Goal: Contribute content: Add original content to the website for others to see

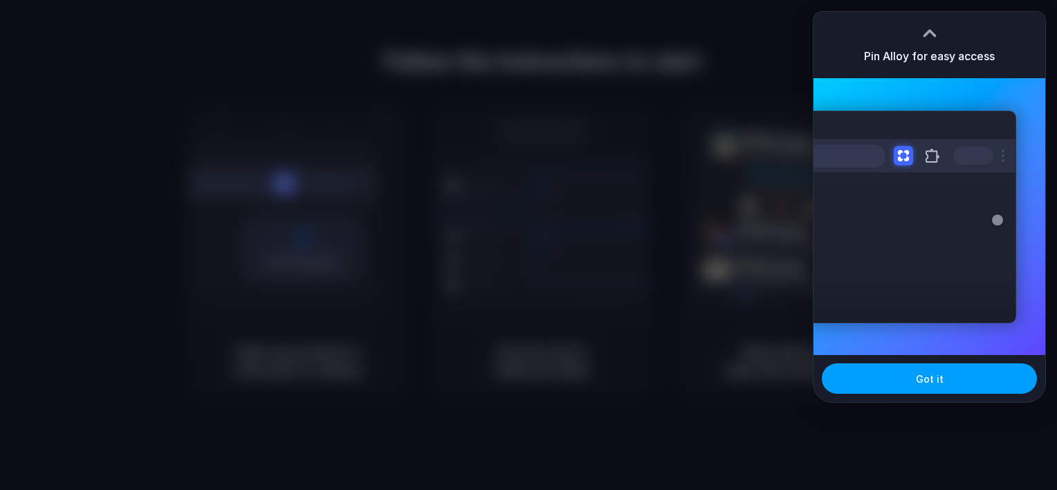
click at [952, 371] on button "Got it" at bounding box center [929, 378] width 215 height 30
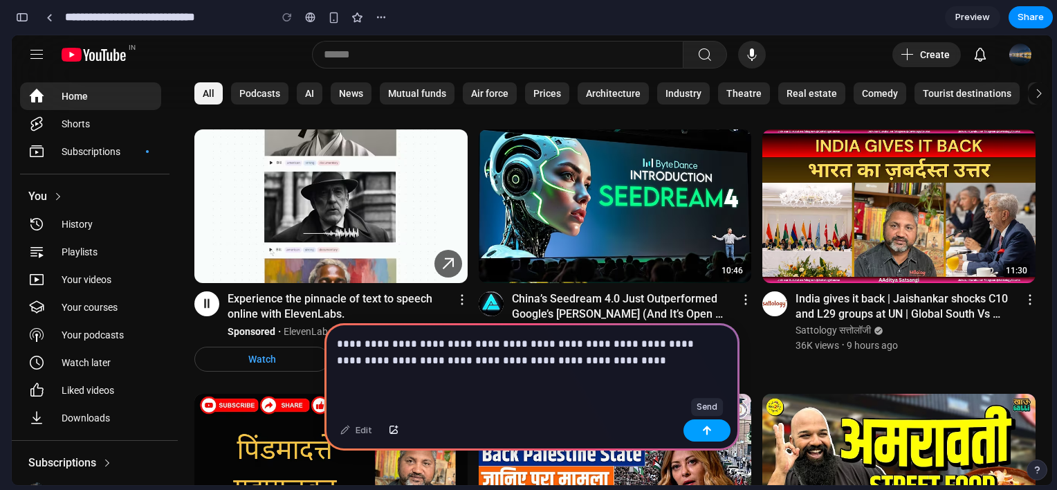
click at [702, 429] on button "button" at bounding box center [707, 430] width 47 height 22
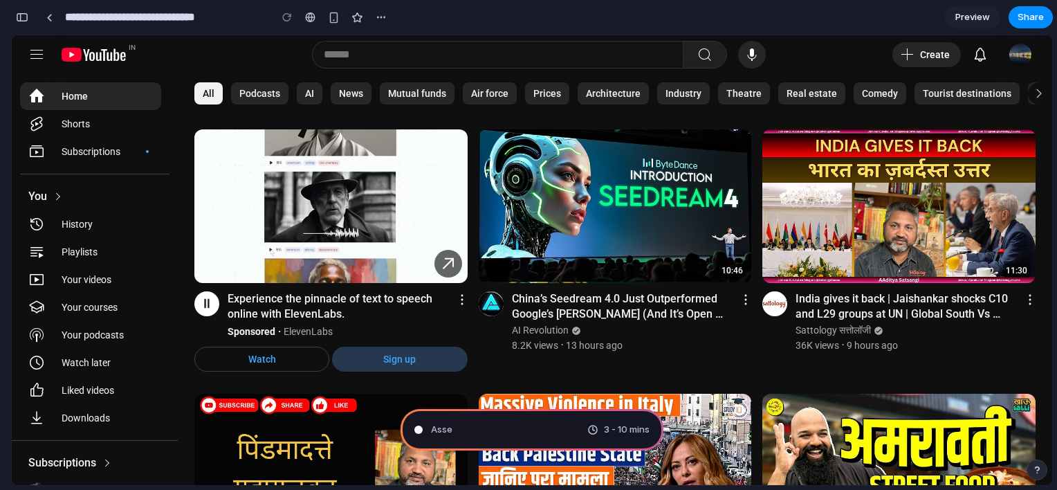
type input "**********"
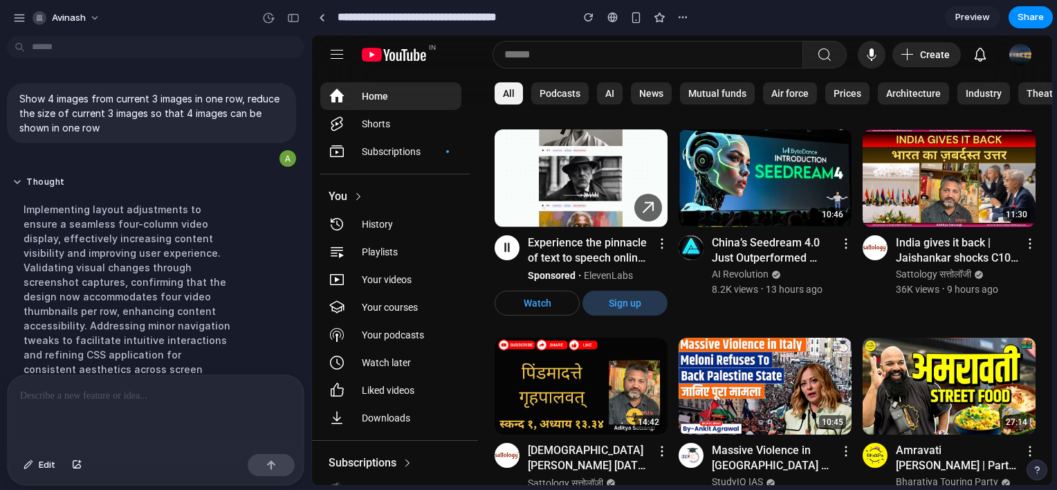
scroll to position [191, 0]
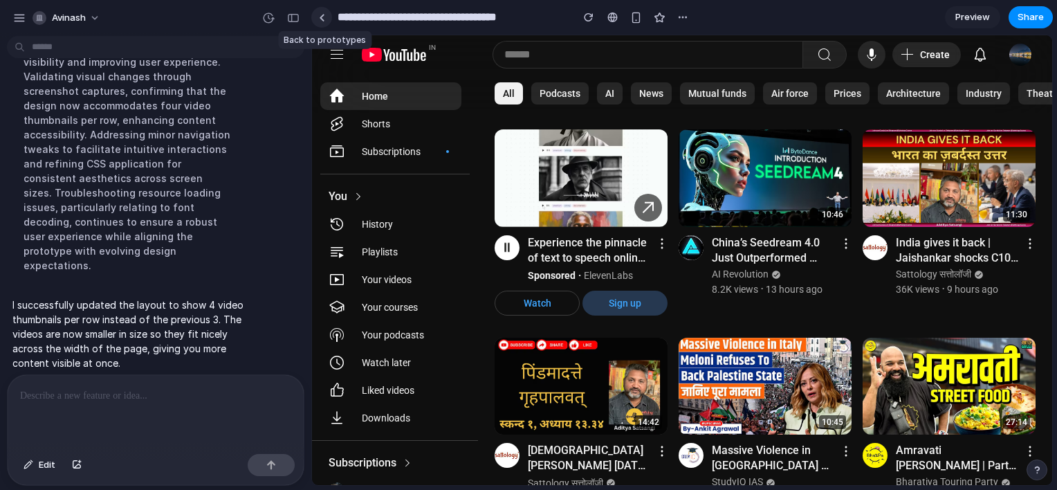
click at [322, 21] on link at bounding box center [321, 17] width 21 height 21
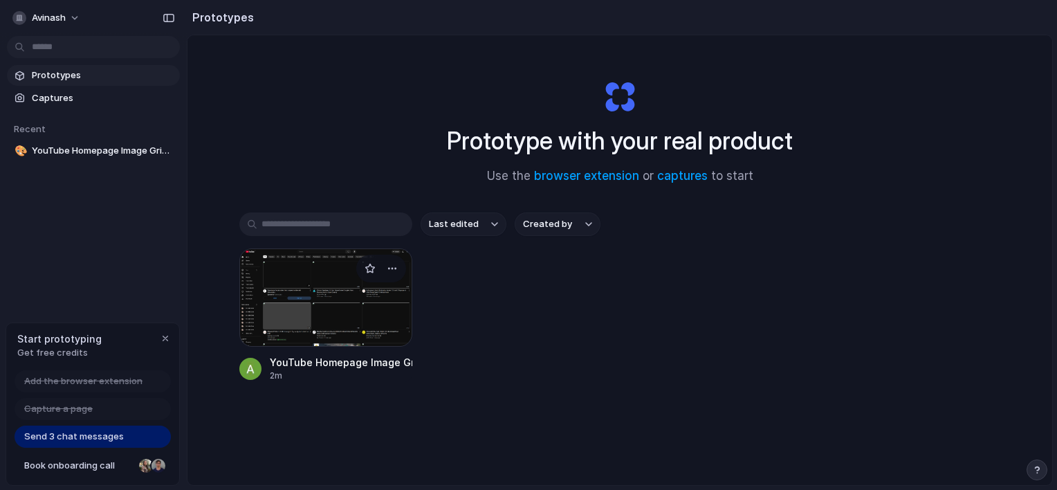
click at [291, 283] on div at bounding box center [325, 297] width 173 height 98
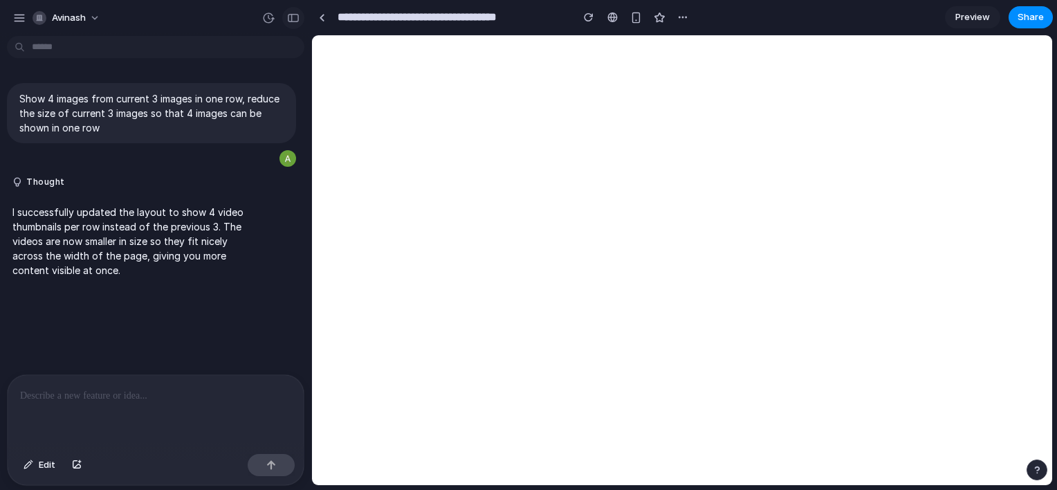
click at [291, 19] on div "button" at bounding box center [293, 18] width 12 height 10
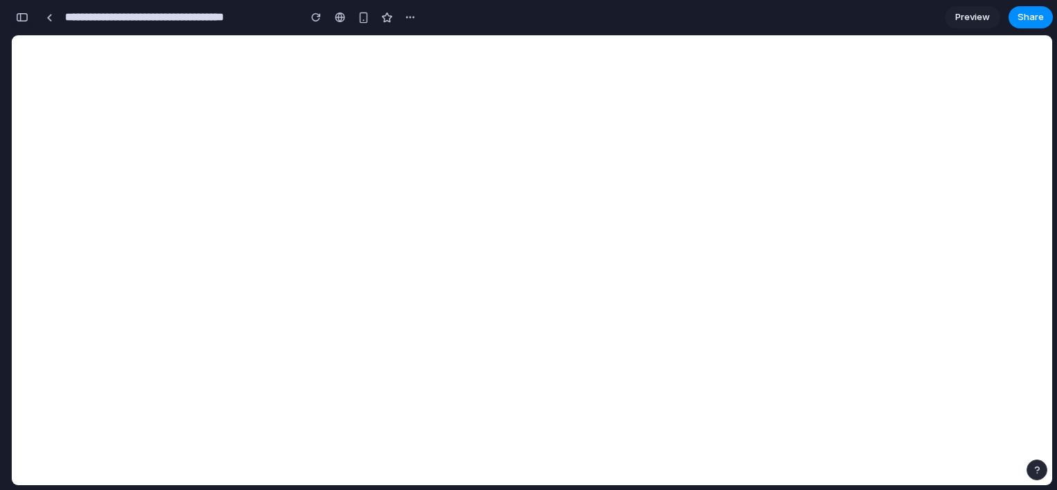
click at [25, 16] on div "button" at bounding box center [22, 17] width 12 height 10
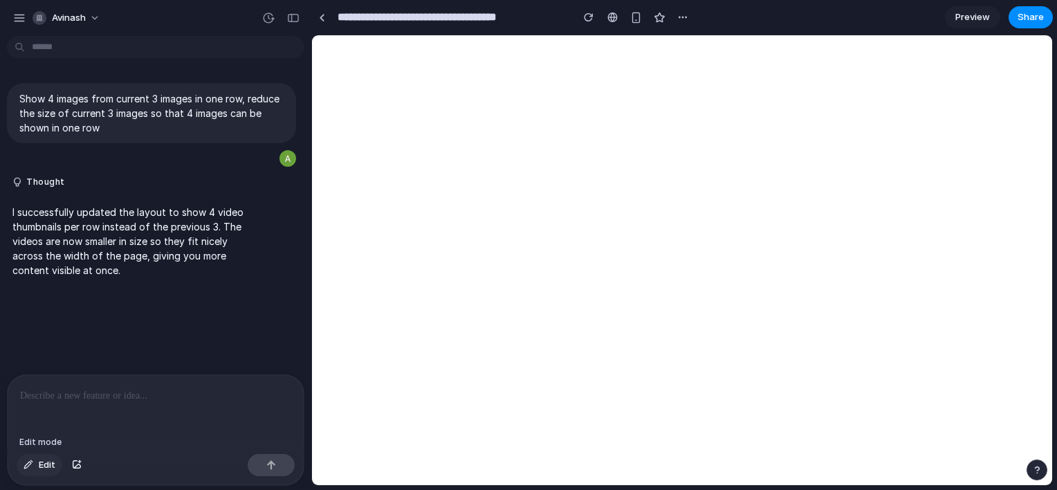
click at [30, 472] on button "Edit" at bounding box center [40, 465] width 46 height 22
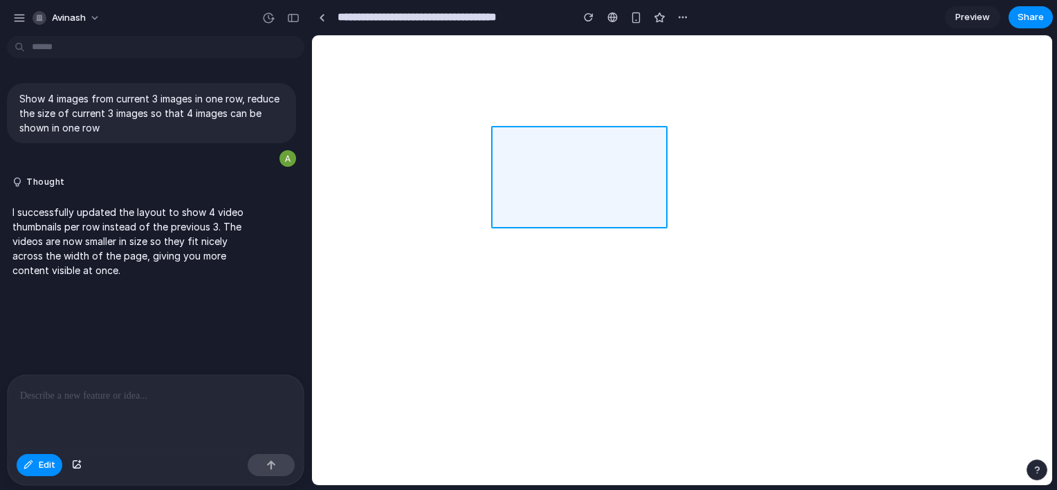
click at [605, 172] on div at bounding box center [682, 260] width 741 height 450
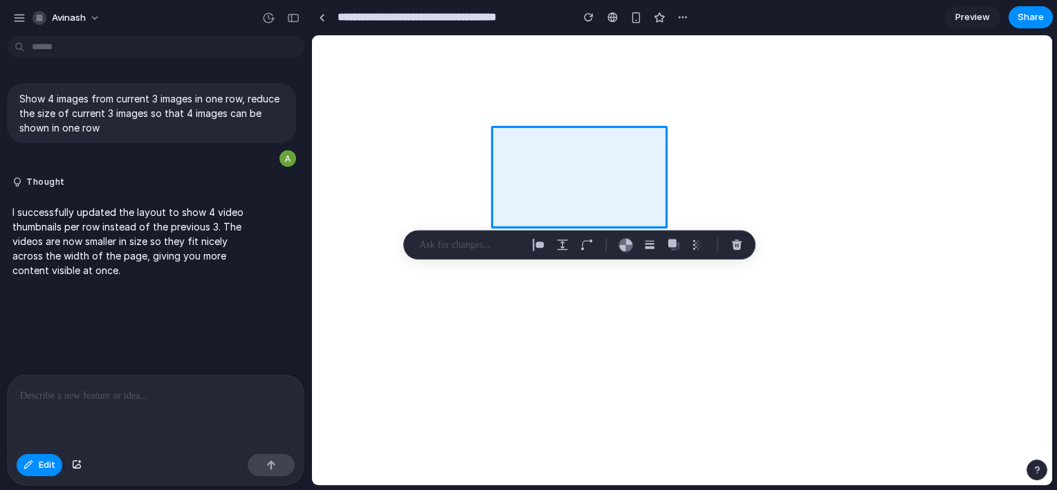
click at [478, 240] on p at bounding box center [470, 245] width 102 height 17
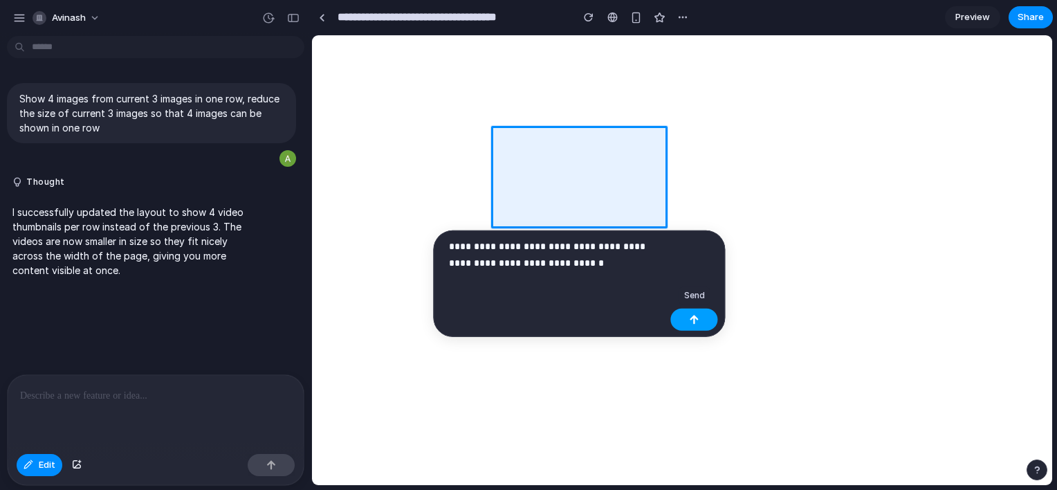
click at [687, 317] on button "button" at bounding box center [694, 320] width 47 height 22
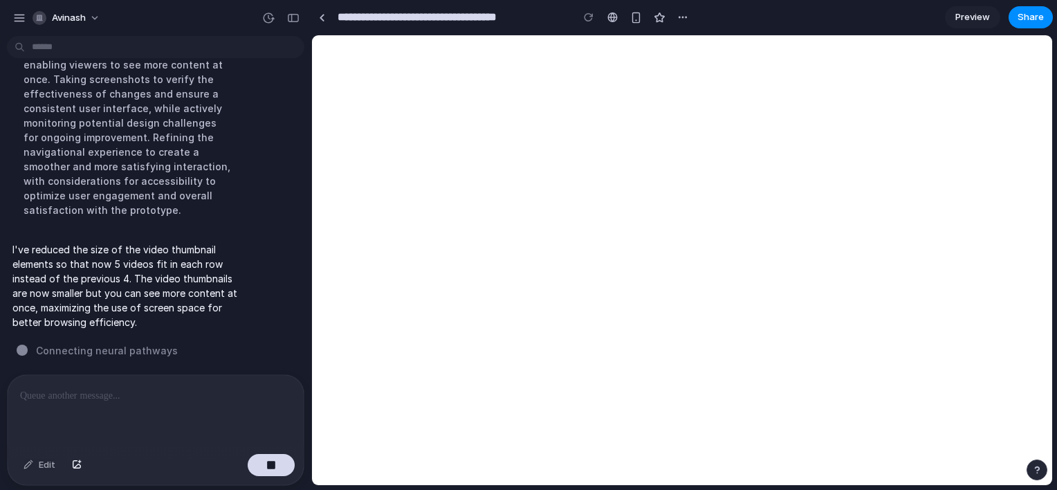
scroll to position [390, 0]
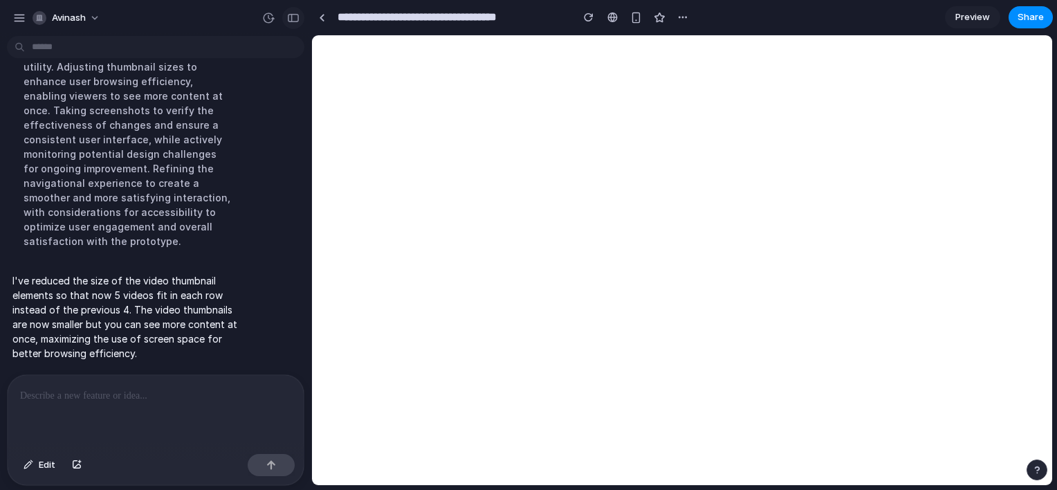
click at [296, 15] on div "button" at bounding box center [293, 18] width 12 height 10
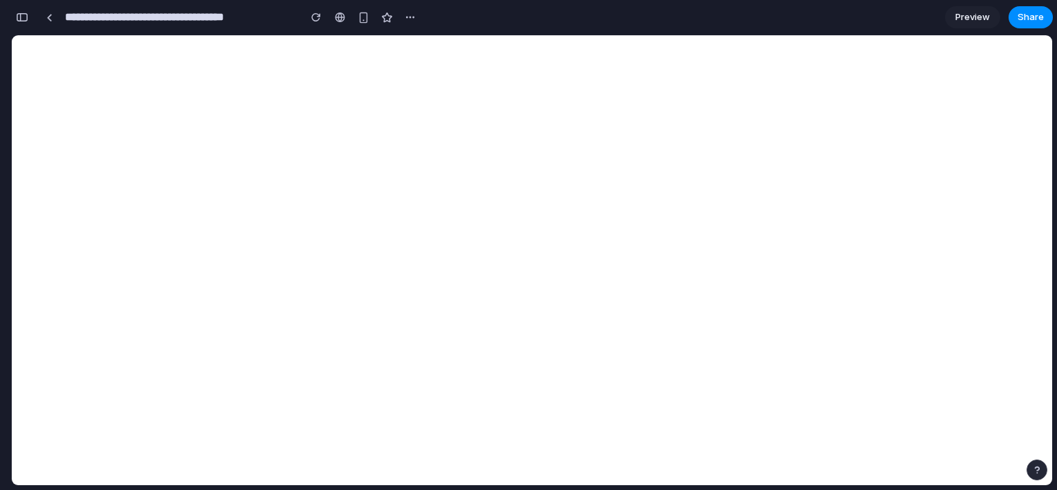
scroll to position [624, 0]
click at [24, 12] on div "button" at bounding box center [22, 17] width 12 height 10
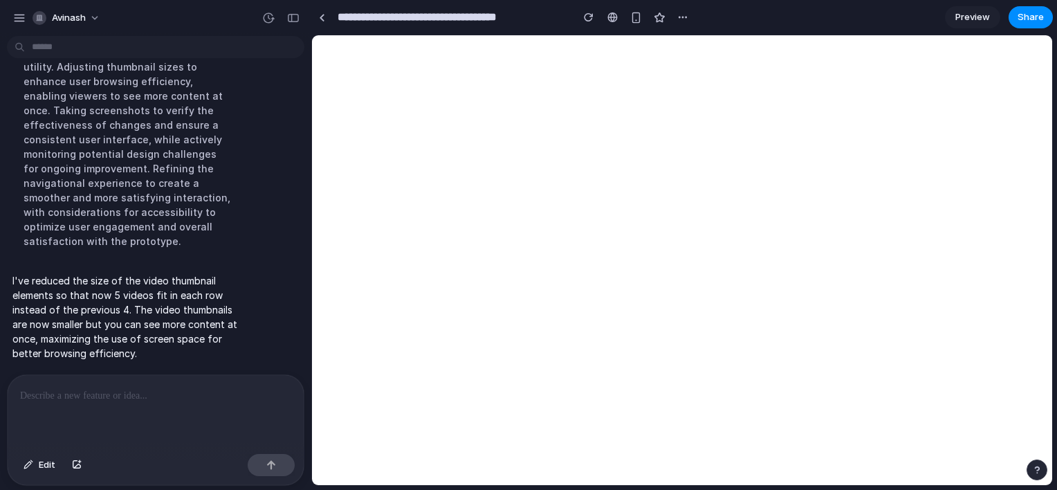
scroll to position [390, 0]
click at [587, 15] on div "button" at bounding box center [589, 17] width 10 height 10
click at [291, 16] on div "button" at bounding box center [293, 18] width 12 height 10
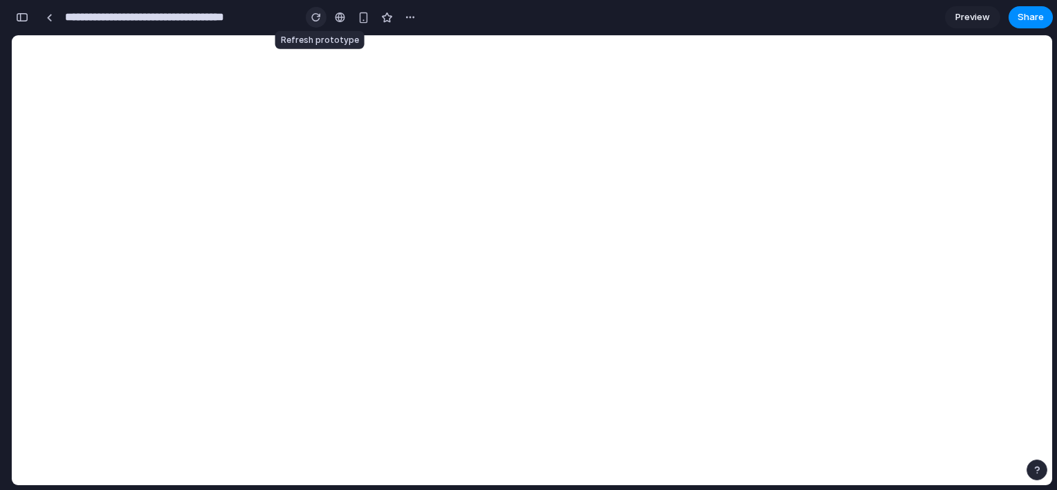
click at [320, 12] on button "button" at bounding box center [316, 17] width 21 height 21
click at [26, 17] on div "button" at bounding box center [22, 17] width 12 height 10
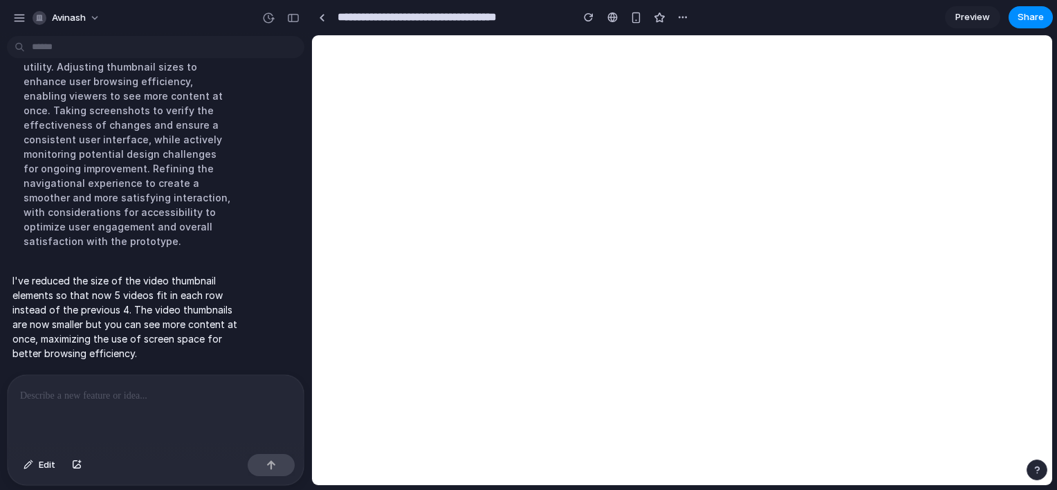
scroll to position [390, 0]
click at [217, 396] on p at bounding box center [155, 396] width 271 height 17
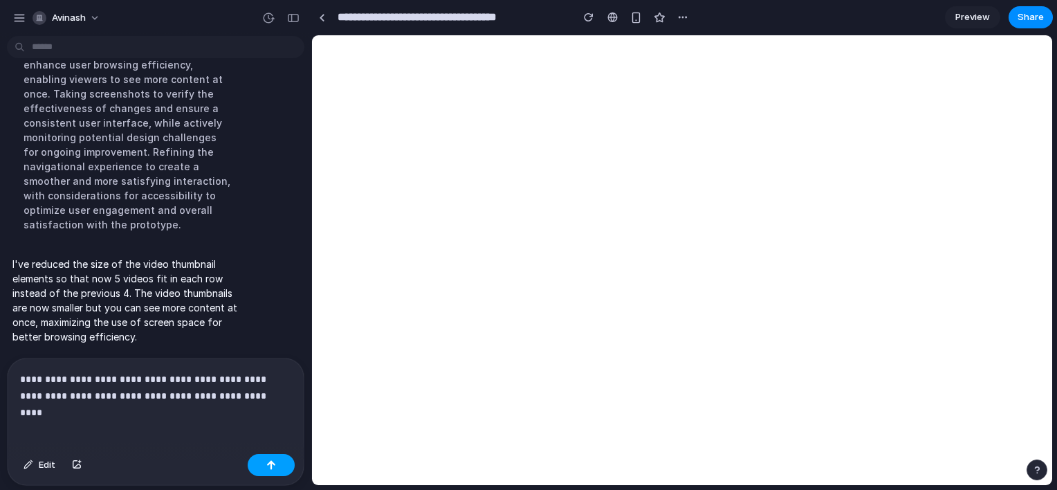
click at [260, 464] on button "button" at bounding box center [271, 465] width 47 height 22
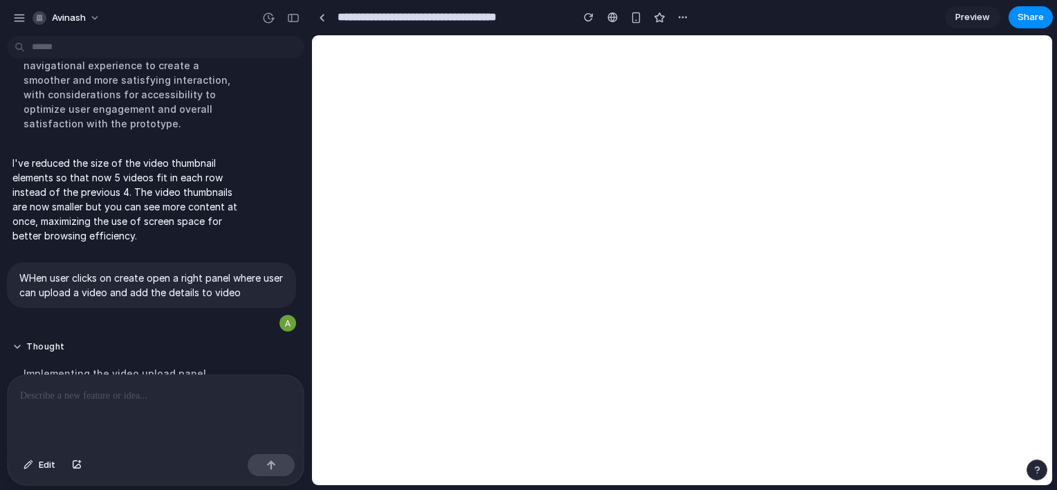
scroll to position [691, 0]
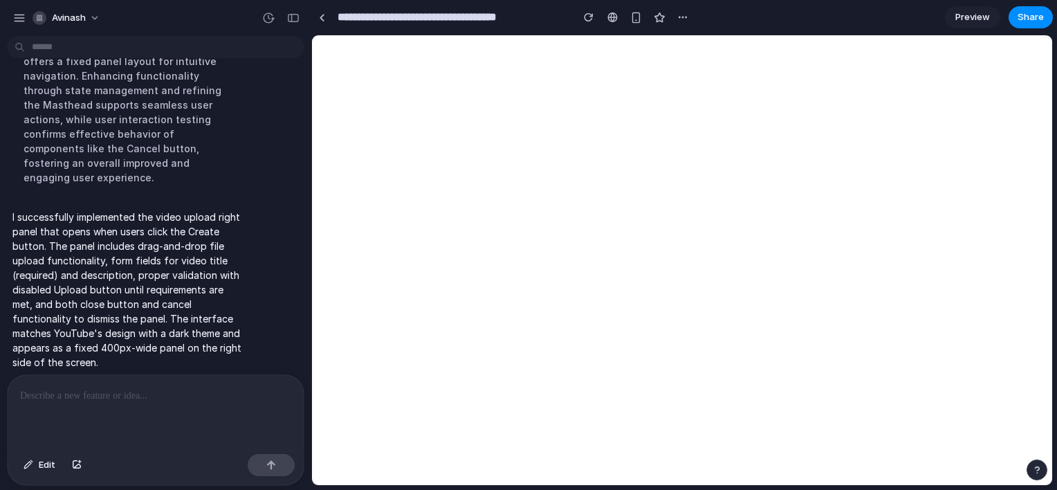
click at [165, 393] on p at bounding box center [153, 396] width 266 height 17
click at [183, 406] on div at bounding box center [156, 411] width 296 height 73
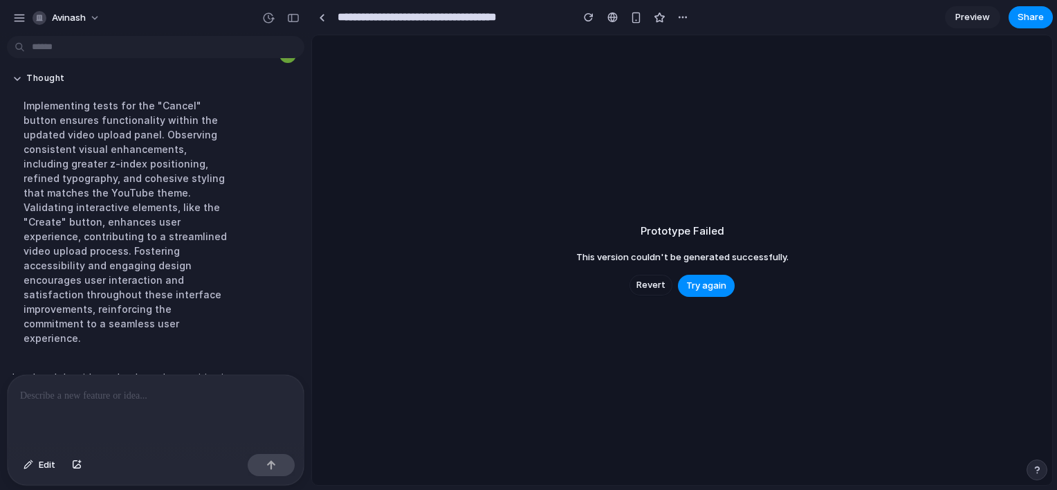
scroll to position [1081, 0]
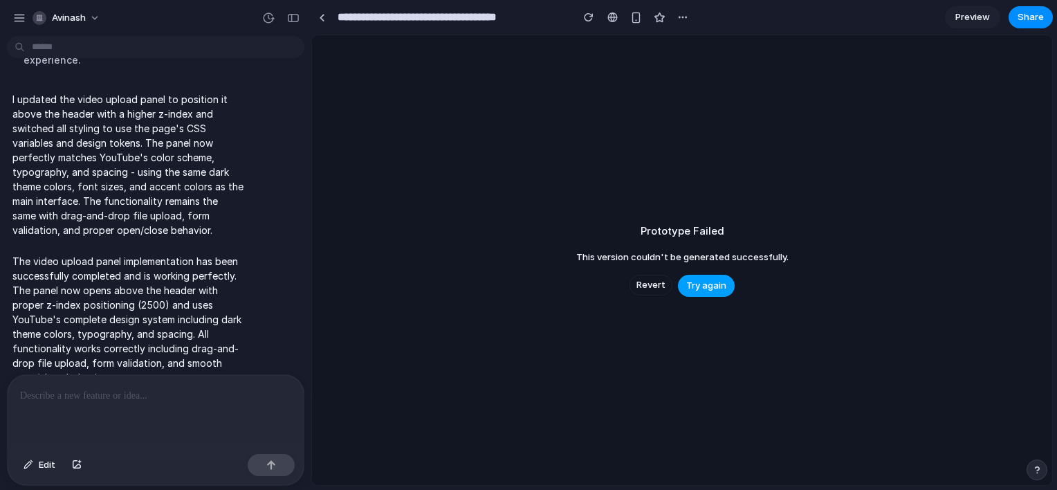
click at [703, 289] on span "Try again" at bounding box center [707, 286] width 40 height 14
click at [699, 282] on span "Try again" at bounding box center [707, 286] width 40 height 14
click at [700, 282] on span "Try again" at bounding box center [707, 286] width 40 height 14
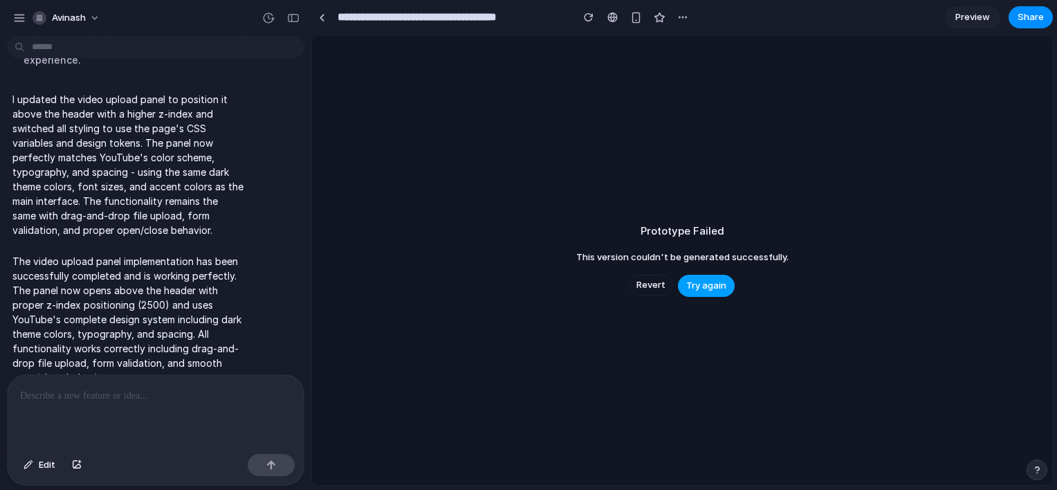
click at [700, 282] on span "Try again" at bounding box center [707, 286] width 40 height 14
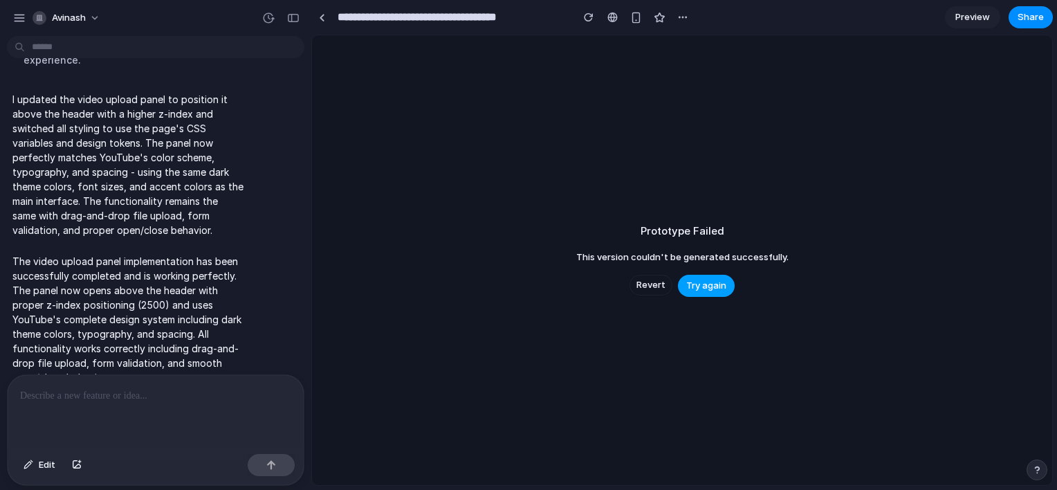
click at [700, 282] on span "Try again" at bounding box center [707, 286] width 40 height 14
click at [590, 17] on div "button" at bounding box center [589, 17] width 10 height 10
click at [579, 19] on button "button" at bounding box center [589, 17] width 21 height 21
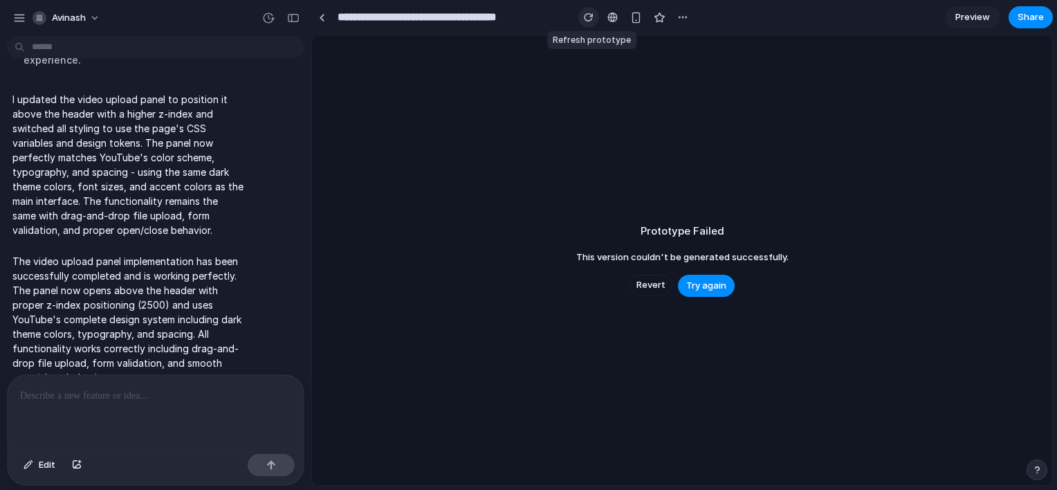
click at [579, 19] on button "button" at bounding box center [589, 17] width 21 height 21
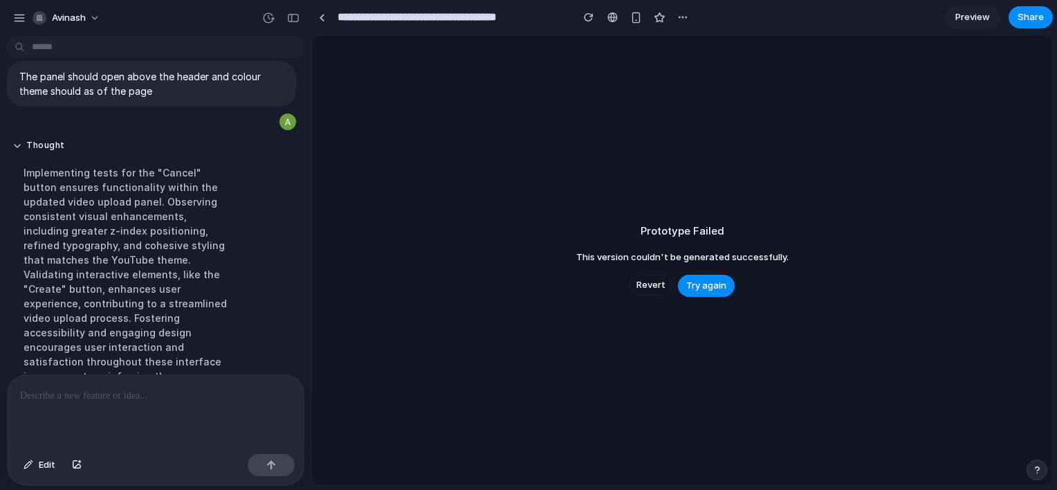
scroll to position [735, 0]
click at [660, 285] on span "Revert" at bounding box center [651, 285] width 29 height 14
click at [655, 283] on span "Revert" at bounding box center [651, 285] width 29 height 14
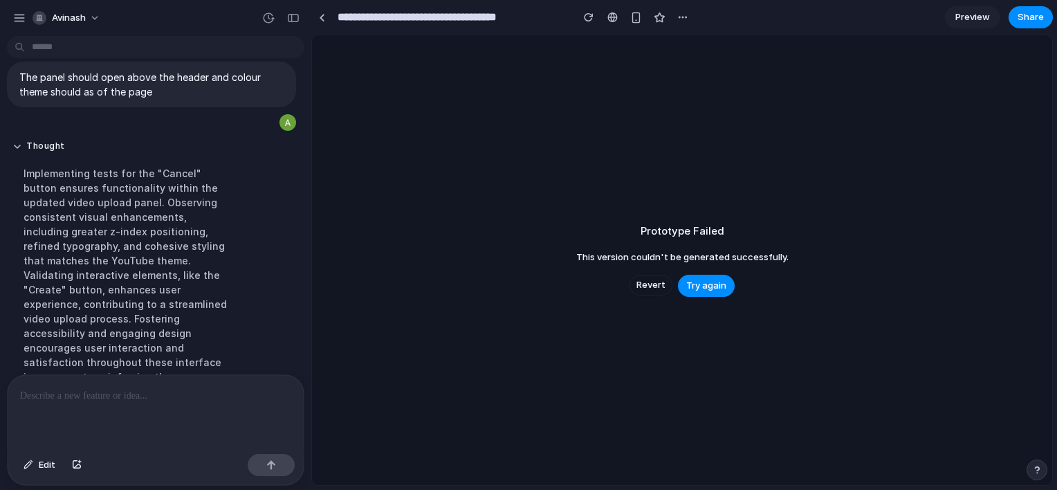
click at [655, 283] on span "Revert" at bounding box center [651, 285] width 29 height 14
